Goal: Task Accomplishment & Management: Manage account settings

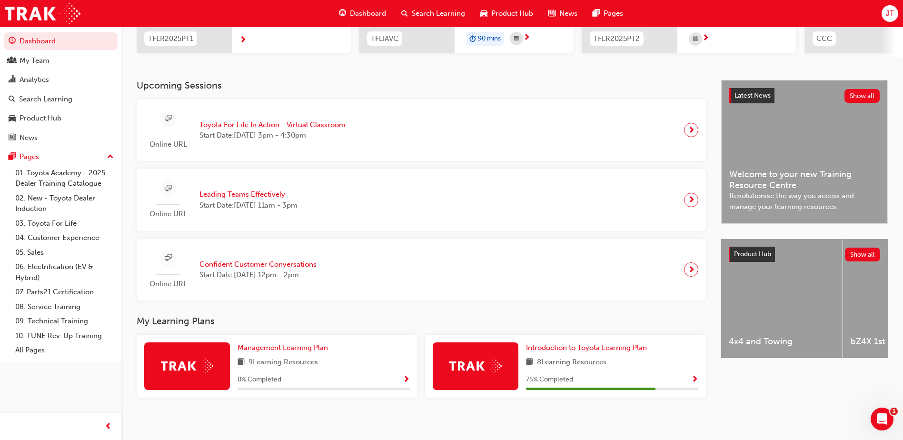
scroll to position [170, 0]
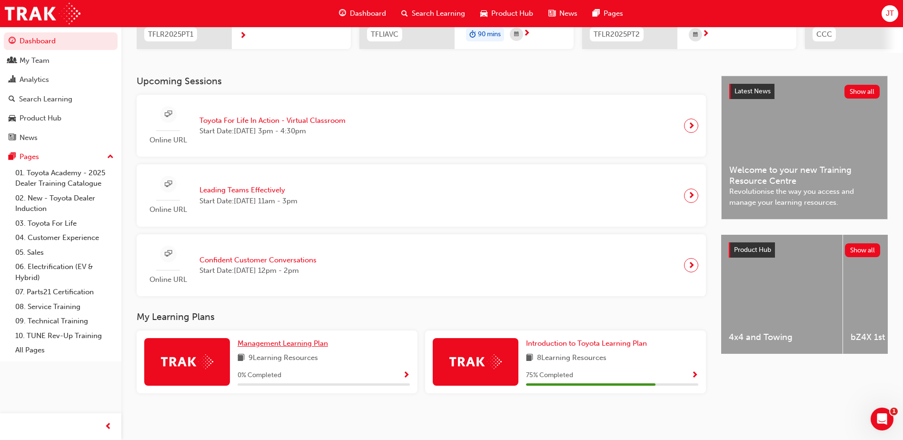
click at [314, 341] on span "Management Learning Plan" at bounding box center [282, 343] width 90 height 9
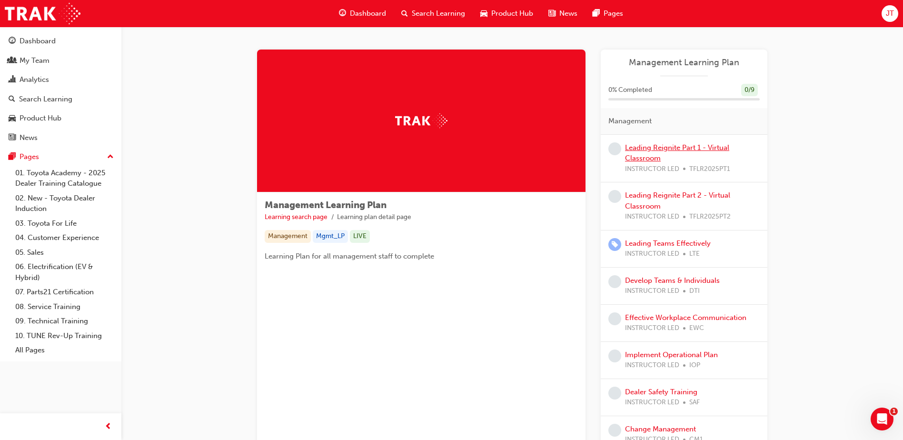
click at [648, 149] on link "Leading Reignite Part 1 - Virtual Classroom" at bounding box center [677, 153] width 104 height 20
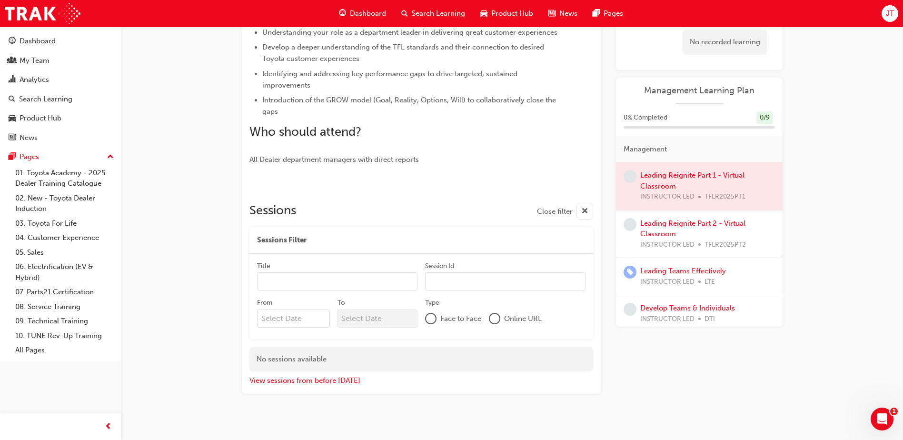
scroll to position [269, 0]
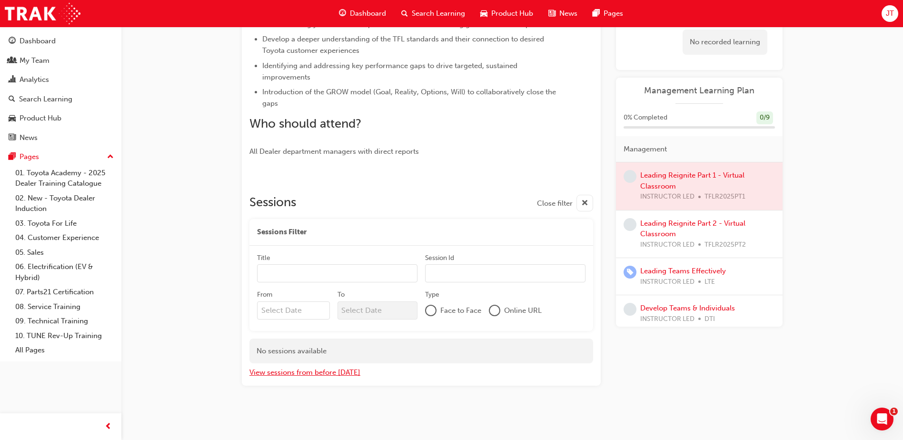
click at [325, 370] on button "View sessions from before [DATE]" at bounding box center [304, 372] width 111 height 11
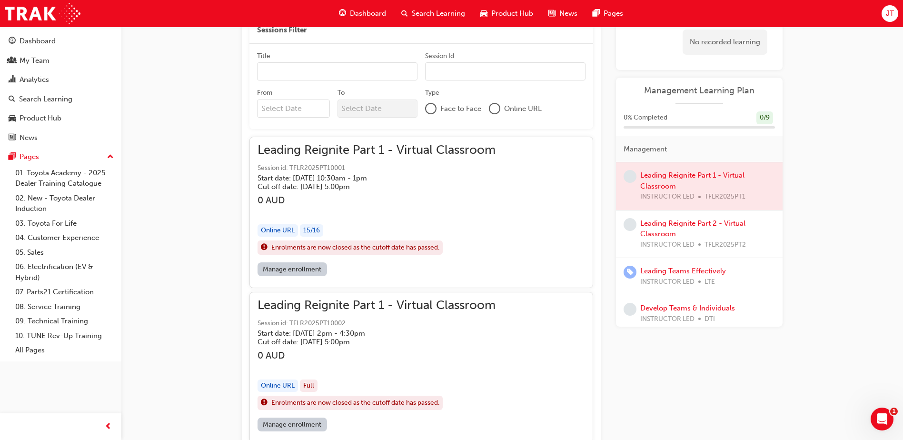
scroll to position [247, 0]
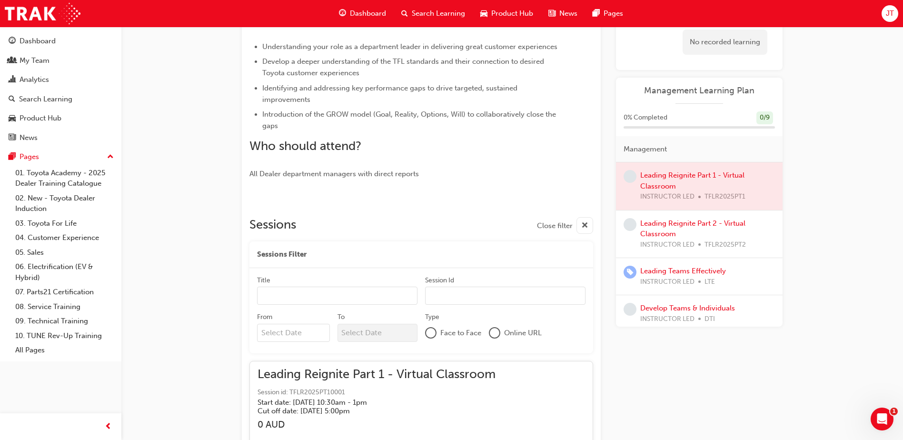
click at [582, 227] on span "cross-icon" at bounding box center [584, 226] width 7 height 12
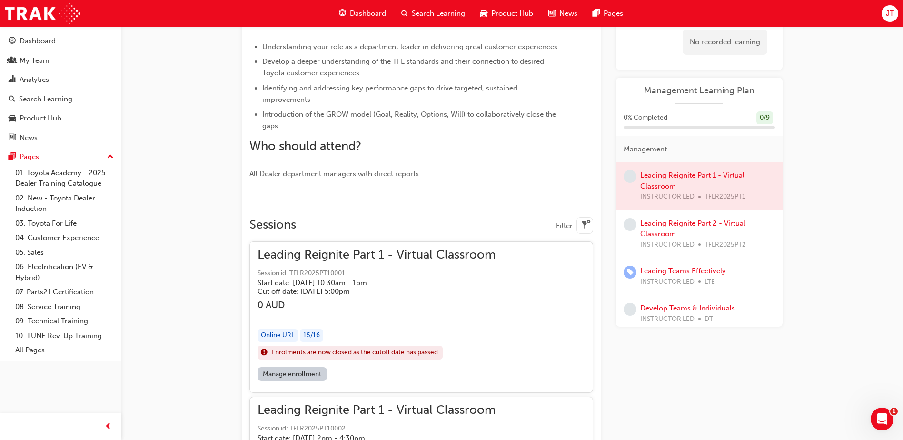
click at [585, 224] on span "filter-icon" at bounding box center [584, 226] width 7 height 12
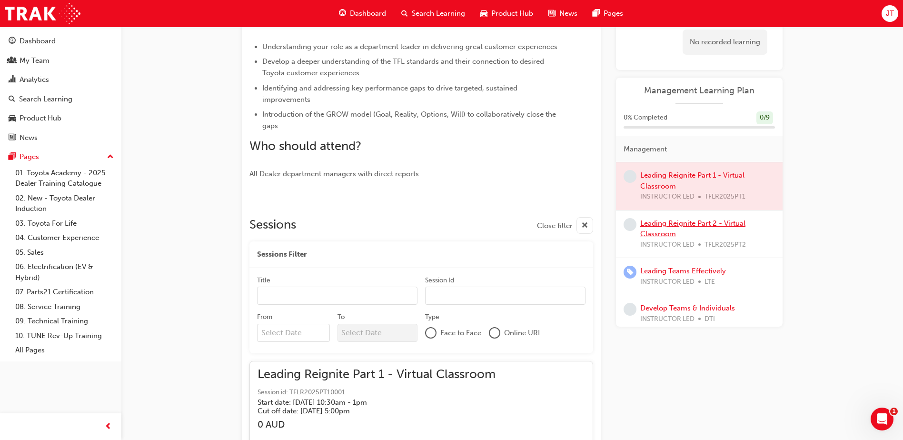
click at [679, 222] on link "Leading Reignite Part 2 - Virtual Classroom" at bounding box center [692, 229] width 105 height 20
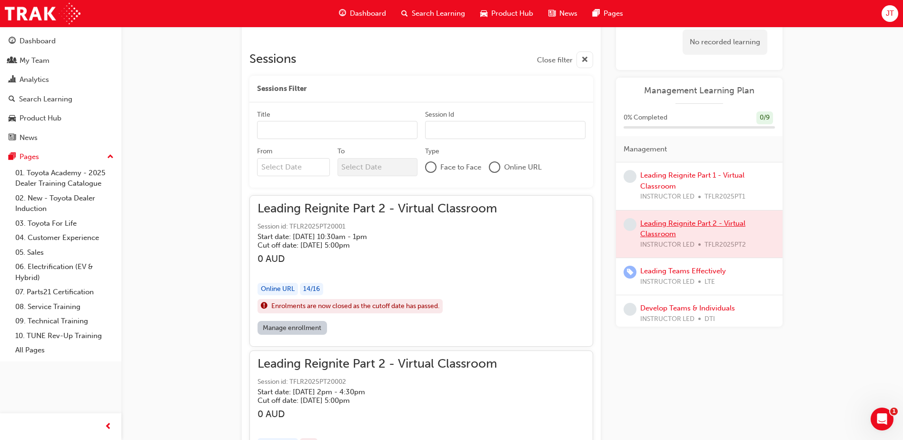
scroll to position [209, 0]
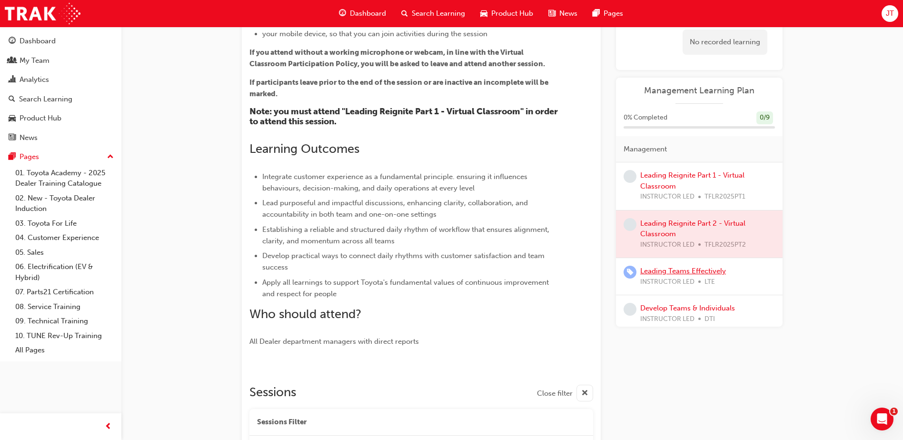
click at [667, 271] on link "Leading Teams Effectively" at bounding box center [683, 270] width 86 height 9
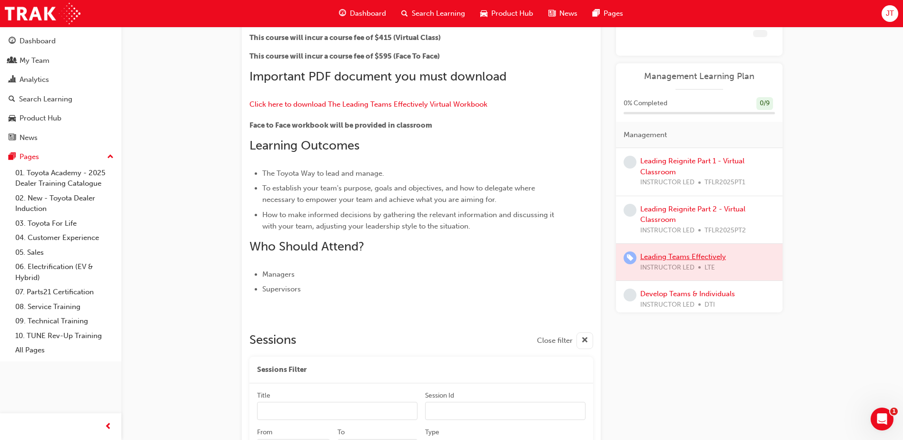
scroll to position [151, 0]
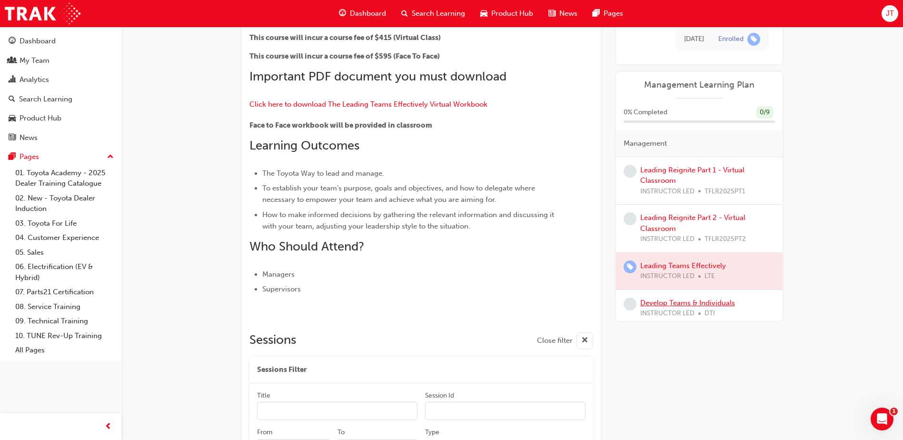
click at [677, 301] on link "Develop Teams & Individuals" at bounding box center [687, 302] width 95 height 9
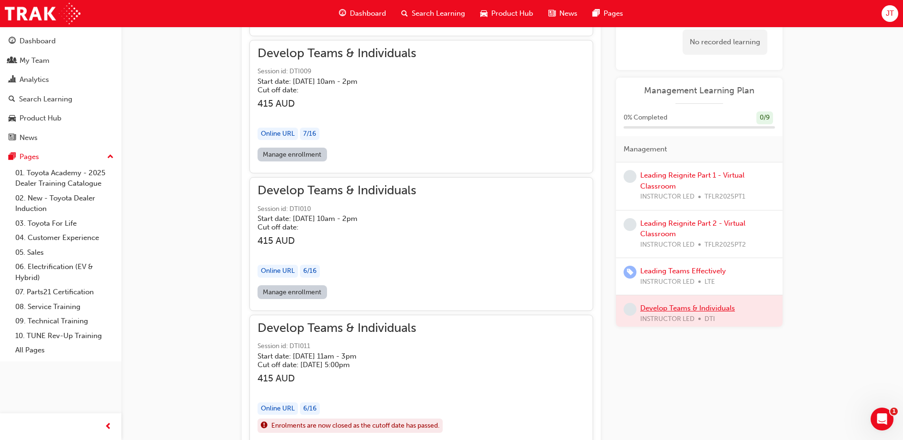
scroll to position [3760, 0]
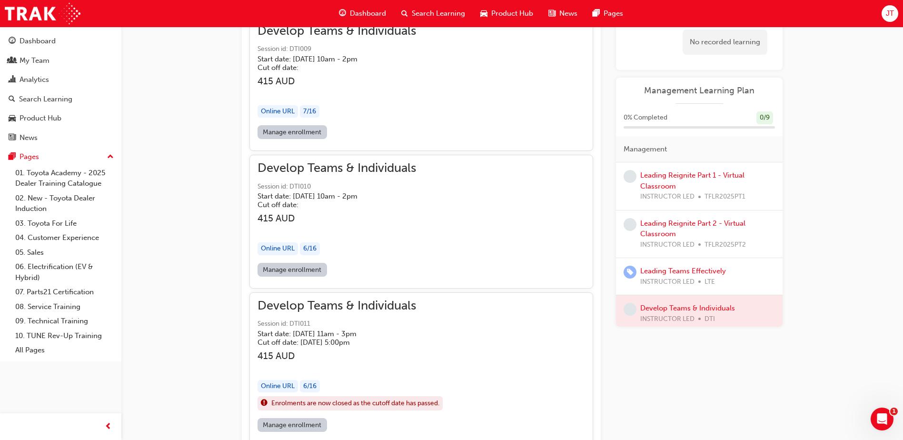
click at [297, 270] on link "Manage enrollment" at bounding box center [291, 270] width 69 height 14
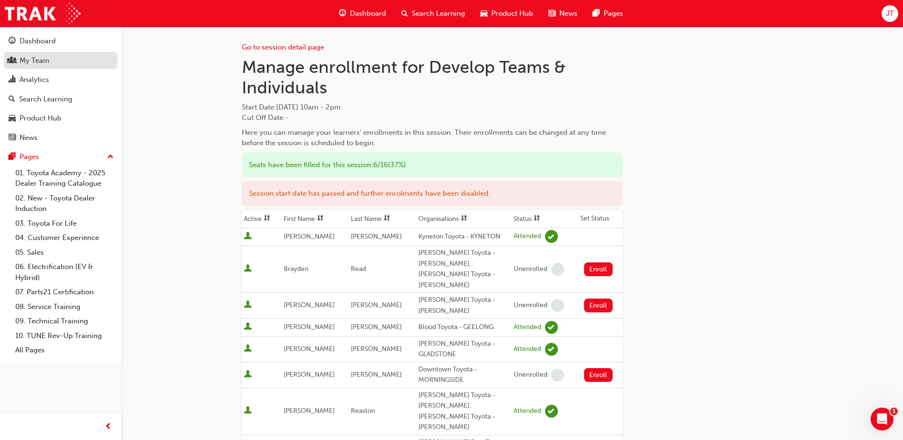
click at [75, 58] on div "My Team" at bounding box center [61, 61] width 104 height 12
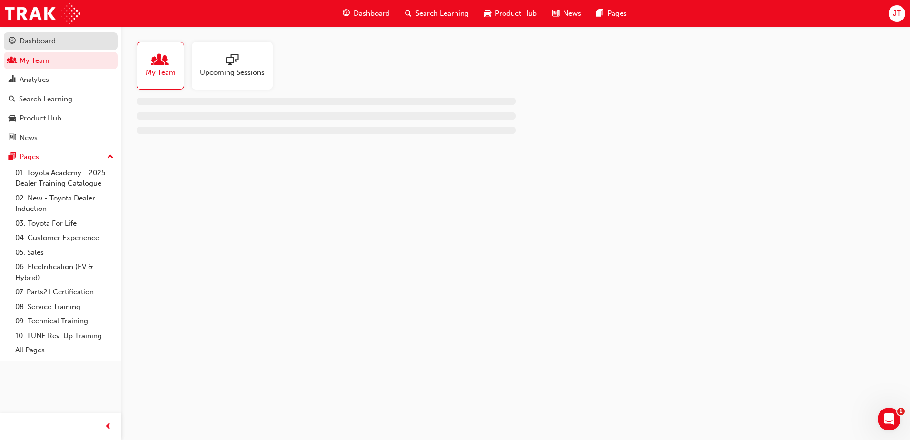
click at [71, 44] on div "Dashboard" at bounding box center [61, 41] width 104 height 12
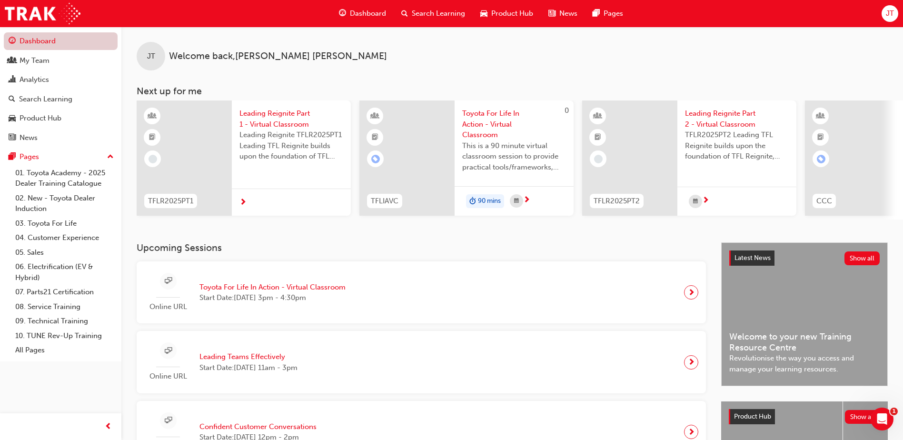
click at [71, 44] on link "Dashboard" at bounding box center [61, 41] width 114 height 18
click at [42, 62] on div "My Team" at bounding box center [35, 60] width 30 height 11
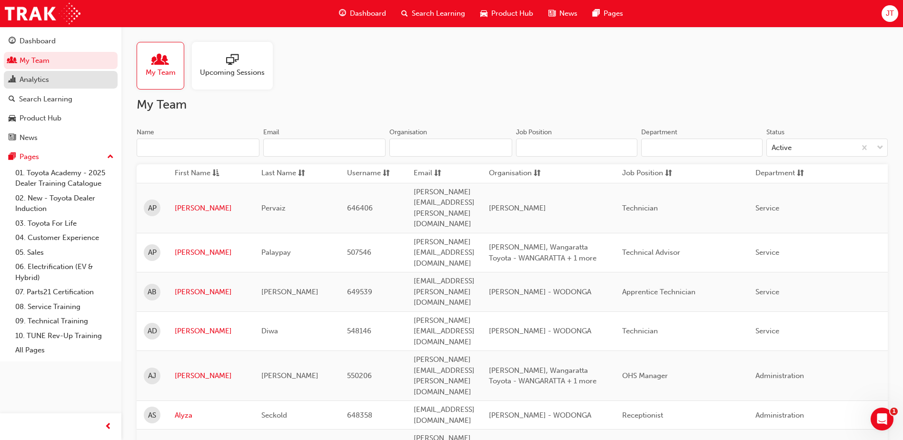
click at [38, 76] on div "Analytics" at bounding box center [35, 79] width 30 height 11
